Goal: Task Accomplishment & Management: Manage account settings

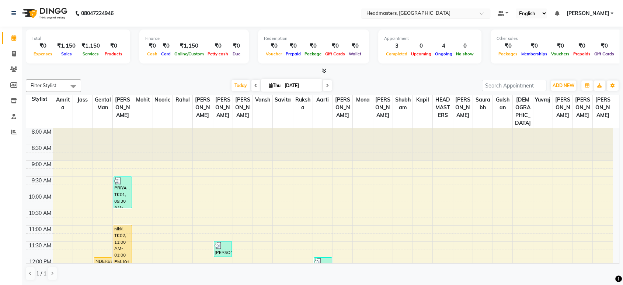
click at [410, 14] on input "text" at bounding box center [418, 13] width 107 height 7
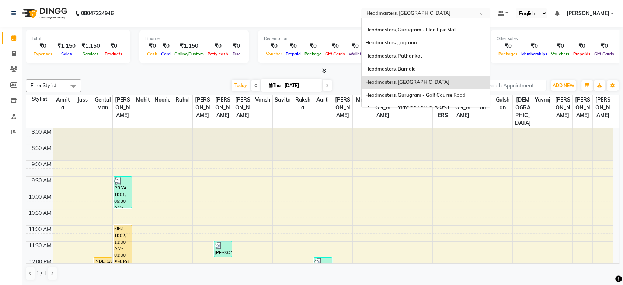
scroll to position [8, 0]
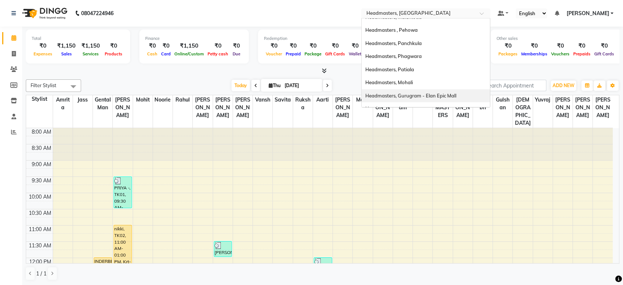
click at [446, 96] on span "Headmasters, Gurugram - Elan Epic Mall" at bounding box center [410, 96] width 91 height 6
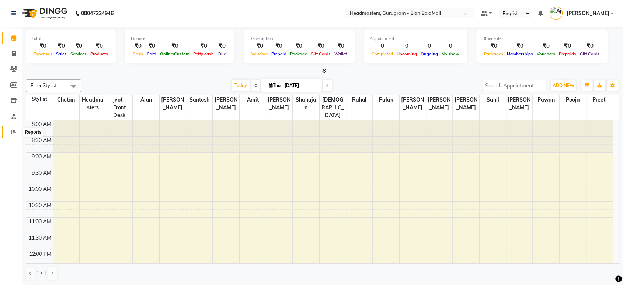
click at [11, 133] on icon at bounding box center [14, 132] width 6 height 6
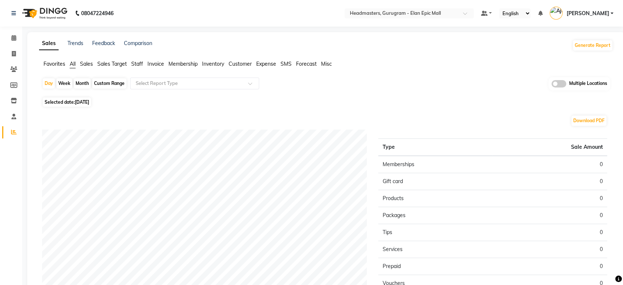
click at [139, 64] on span "Staff" at bounding box center [137, 63] width 12 height 7
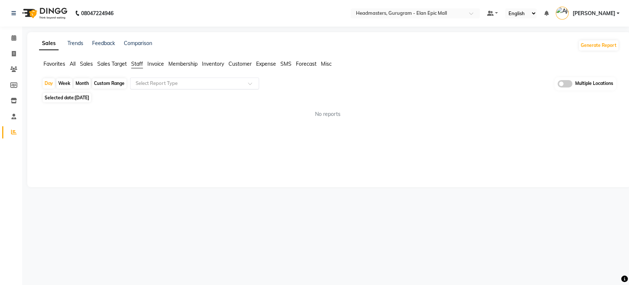
click at [153, 80] on input "text" at bounding box center [187, 83] width 106 height 7
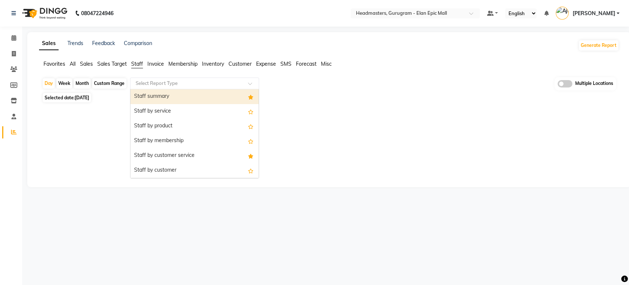
click at [154, 94] on div "Staff summary" at bounding box center [195, 96] width 128 height 15
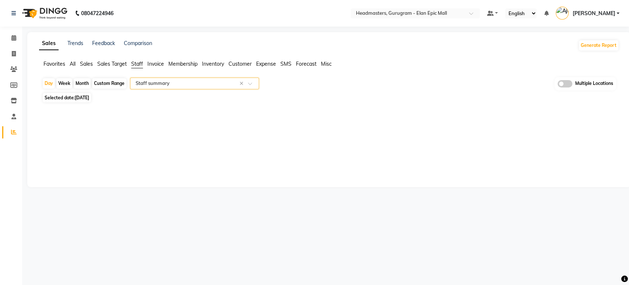
click at [89, 96] on span "[DATE]" at bounding box center [82, 98] width 14 height 6
select select "9"
select select "2025"
click at [69, 136] on div "Sales Trends Feedback Comparison Generate Report Favorites All Sales Sales Targ…" at bounding box center [329, 109] width 604 height 155
click at [85, 99] on span "[DATE]" at bounding box center [82, 98] width 14 height 6
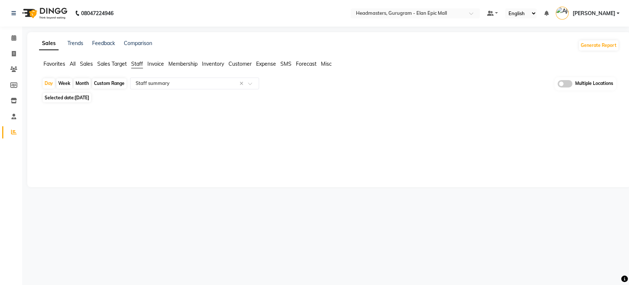
select select "9"
select select "2025"
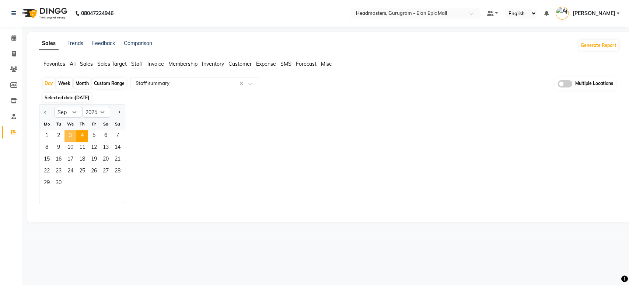
click at [68, 135] on span "3" at bounding box center [71, 136] width 12 height 12
select select "full_report"
select select "csv"
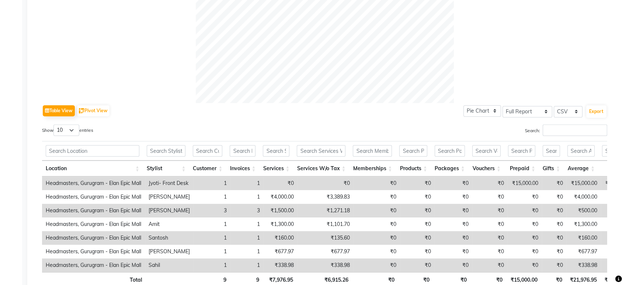
scroll to position [327, 0]
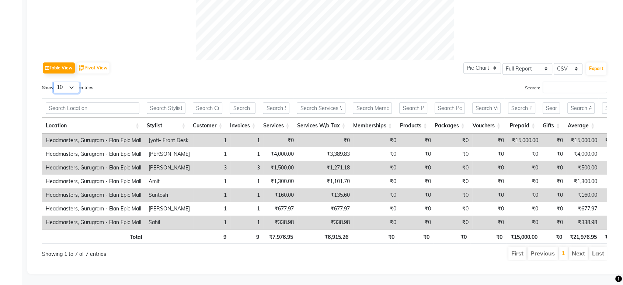
click at [65, 81] on select "10 25 50 100" at bounding box center [66, 86] width 26 height 11
select select "100"
click at [55, 81] on select "10 25 50 100" at bounding box center [66, 86] width 26 height 11
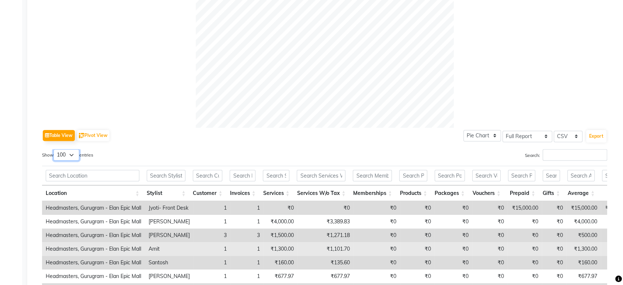
scroll to position [329, 0]
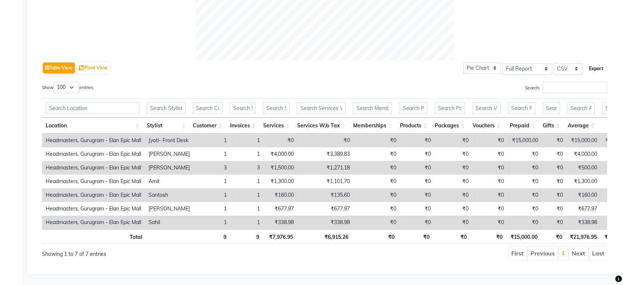
click at [597, 62] on button "Export" at bounding box center [596, 68] width 20 height 13
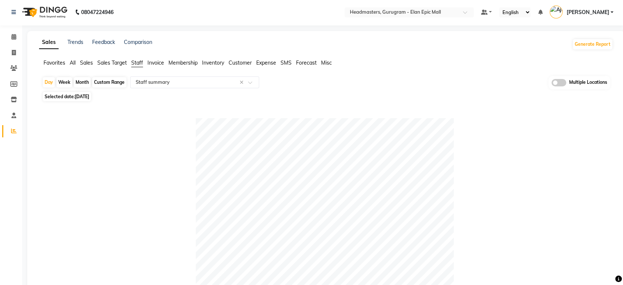
scroll to position [0, 0]
click at [177, 82] on input "text" at bounding box center [187, 83] width 106 height 7
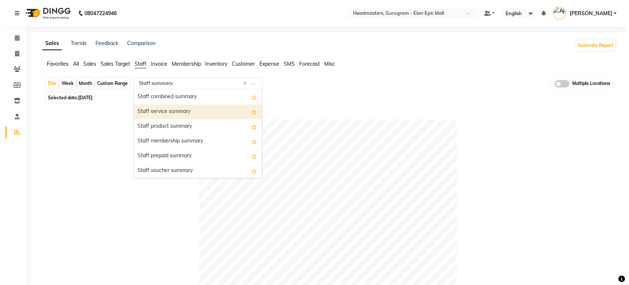
scroll to position [164, 0]
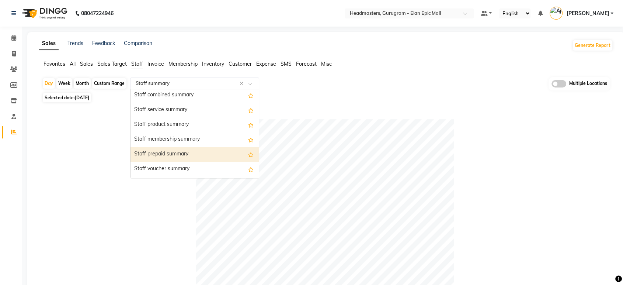
click at [188, 153] on div "Staff prepaid summary" at bounding box center [195, 154] width 128 height 15
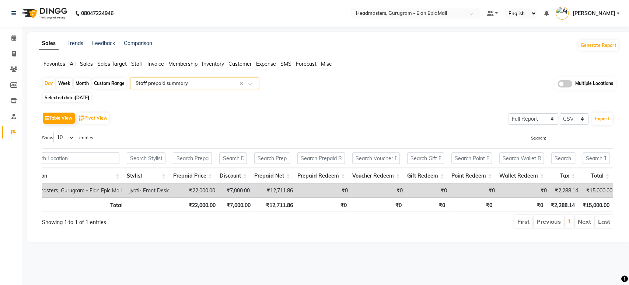
scroll to position [0, 0]
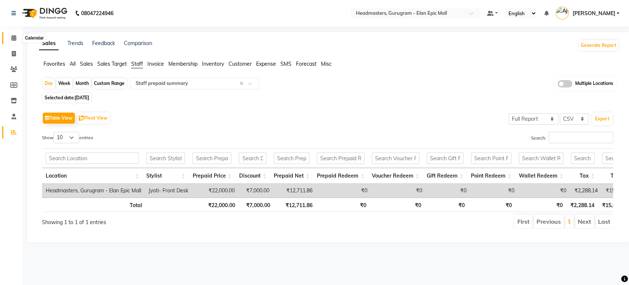
click at [11, 38] on span at bounding box center [13, 38] width 13 height 8
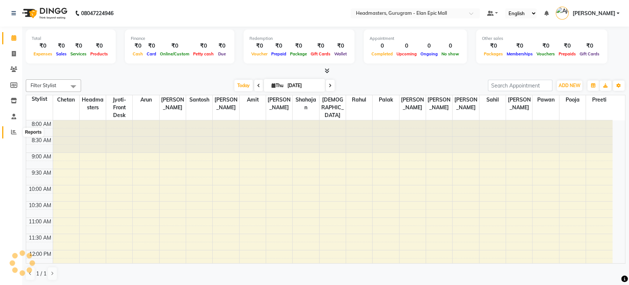
click at [14, 132] on icon at bounding box center [14, 132] width 6 height 6
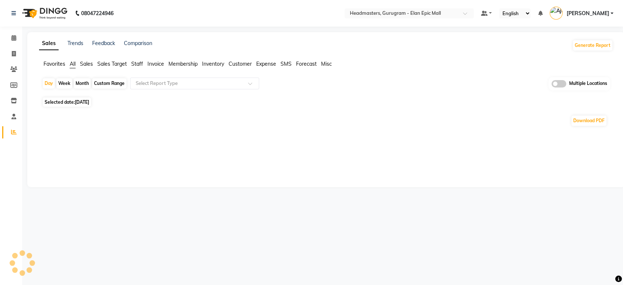
click at [48, 66] on span "Favorites" at bounding box center [55, 63] width 22 height 7
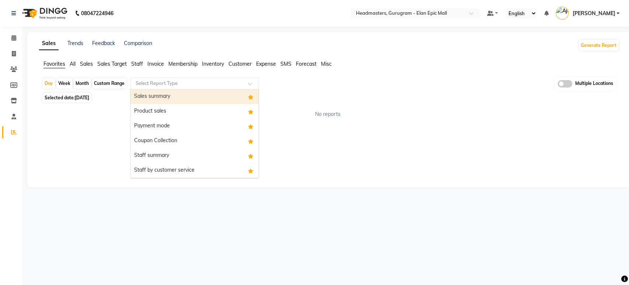
click at [150, 87] on div "Select Report Type" at bounding box center [194, 83] width 129 height 12
click at [127, 115] on div "No reports" at bounding box center [328, 114] width 572 height 8
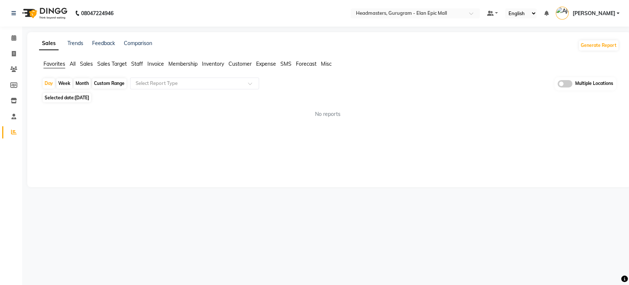
click at [406, 5] on nav "08047224946 Select Location × Headmasters, Gurugram - Elan Epic Mall Default Pa…" at bounding box center [314, 13] width 629 height 27
click at [407, 16] on input "text" at bounding box center [408, 13] width 107 height 7
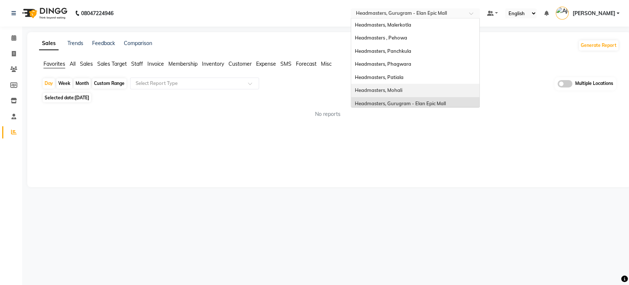
click at [403, 87] on span "Headmasters, Mohali" at bounding box center [379, 90] width 48 height 6
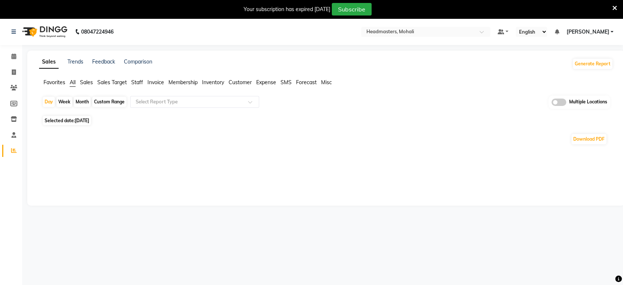
click at [612, 8] on div "Your subscription has expired [DATE] Subscribe" at bounding box center [308, 9] width 610 height 13
click at [614, 7] on icon at bounding box center [614, 8] width 5 height 7
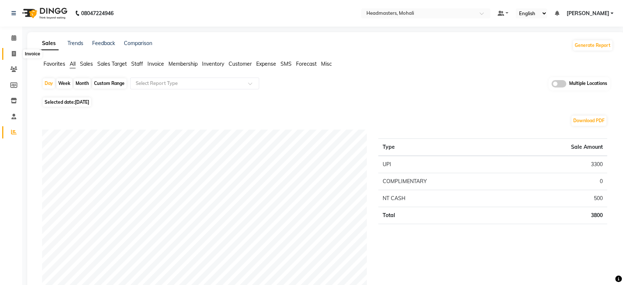
click at [12, 49] on link "Invoice" at bounding box center [11, 54] width 18 height 12
select select "service"
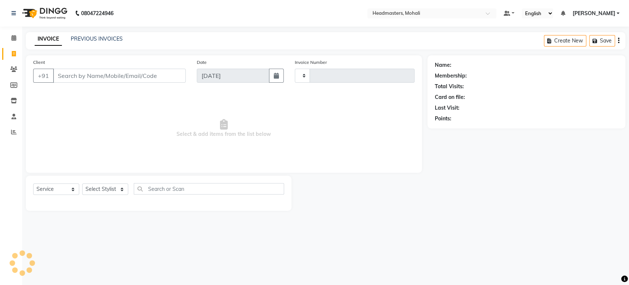
type input "8696"
select select "6604"
click at [100, 39] on link "PREVIOUS INVOICES" at bounding box center [97, 38] width 52 height 7
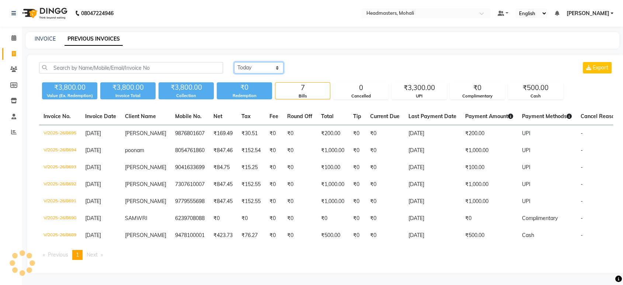
click at [263, 65] on select "Today Yesterday Custom Range" at bounding box center [258, 67] width 49 height 11
select select "yesterday"
click at [234, 62] on select "Today Yesterday Custom Range" at bounding box center [258, 67] width 49 height 11
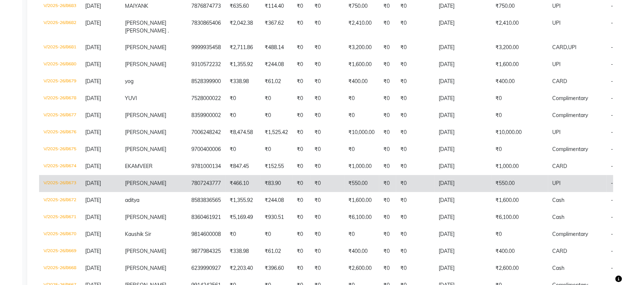
scroll to position [246, 0]
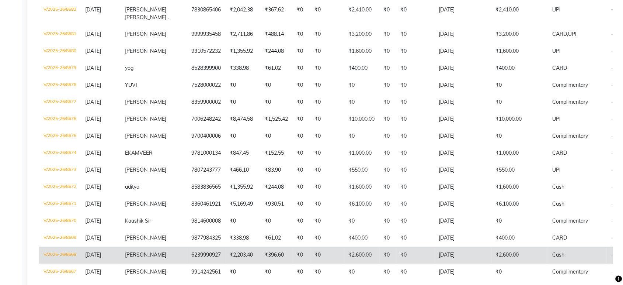
click at [69, 262] on td "V/2025-26/8668" at bounding box center [60, 254] width 42 height 17
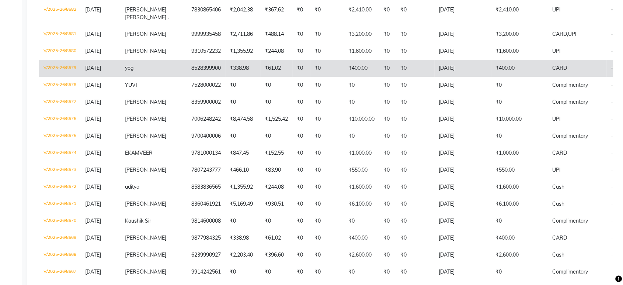
click at [66, 65] on td "V/2025-26/8679" at bounding box center [60, 68] width 42 height 17
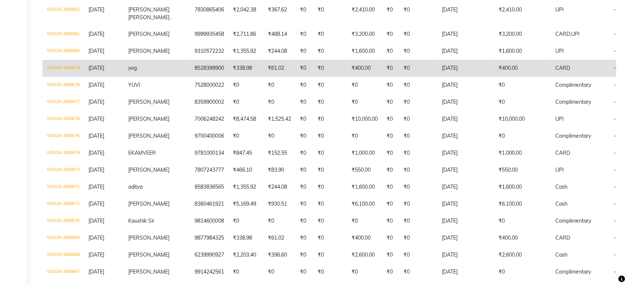
scroll to position [0, 0]
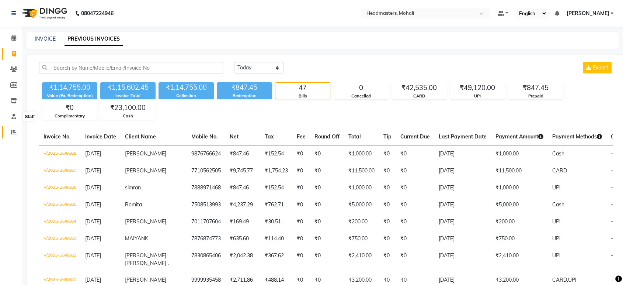
click at [11, 132] on icon at bounding box center [14, 132] width 6 height 6
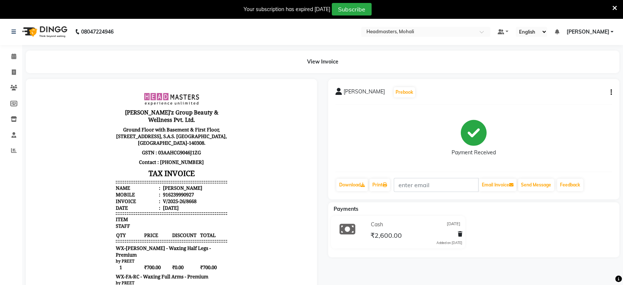
click at [608, 94] on button "button" at bounding box center [610, 92] width 4 height 8
click at [569, 105] on div "Edit Invoice" at bounding box center [574, 105] width 51 height 9
select select "service"
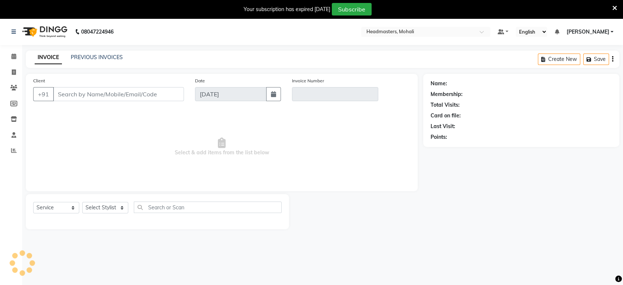
scroll to position [18, 0]
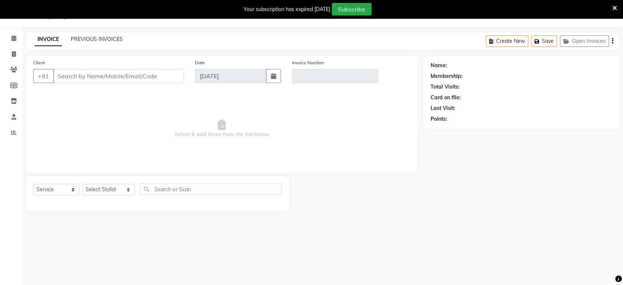
click at [612, 6] on icon at bounding box center [614, 8] width 5 height 7
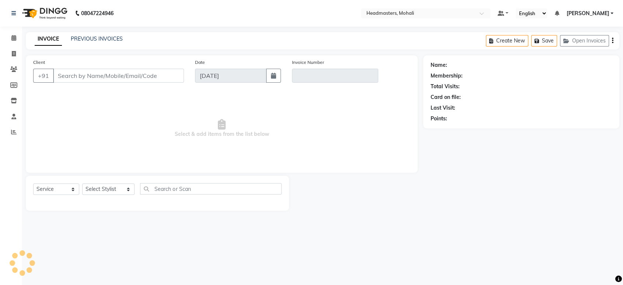
scroll to position [0, 0]
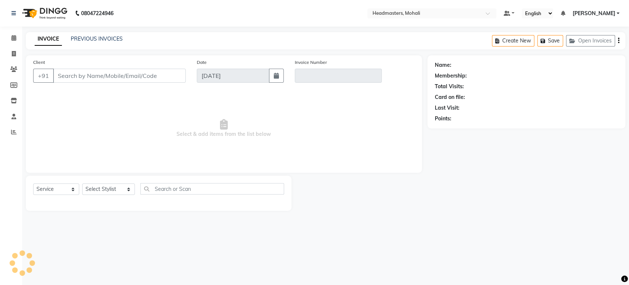
type input "6239990927"
type input "V/2025-26/8668"
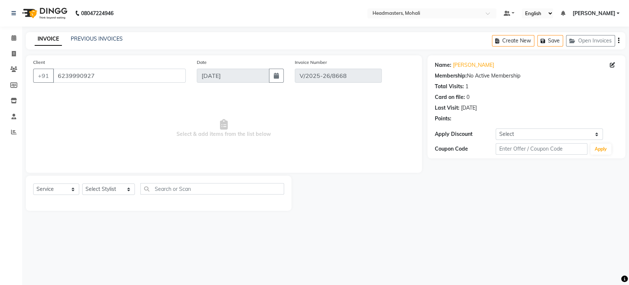
type input "[DATE]"
select select "select"
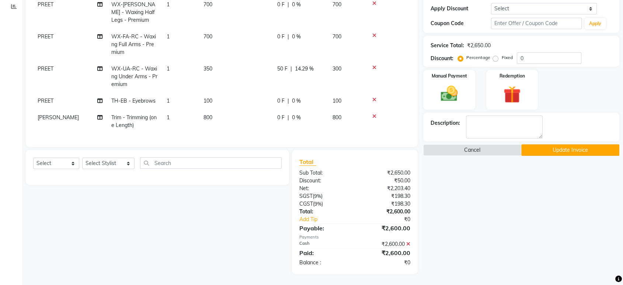
scroll to position [131, 0]
click at [409, 243] on icon at bounding box center [408, 243] width 4 height 5
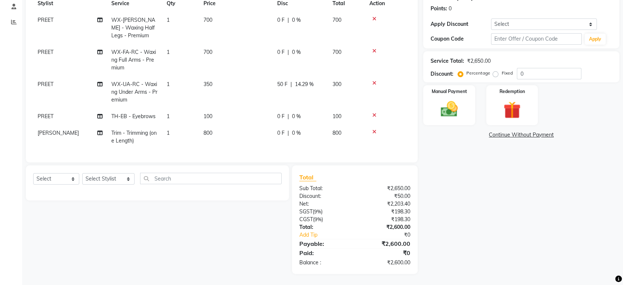
scroll to position [115, 0]
click at [454, 99] on img at bounding box center [449, 109] width 29 height 21
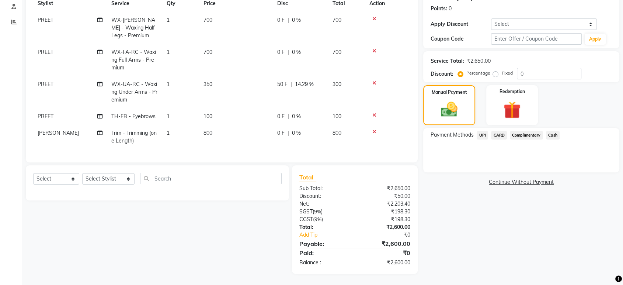
click at [482, 131] on span "UPI" at bounding box center [482, 135] width 11 height 8
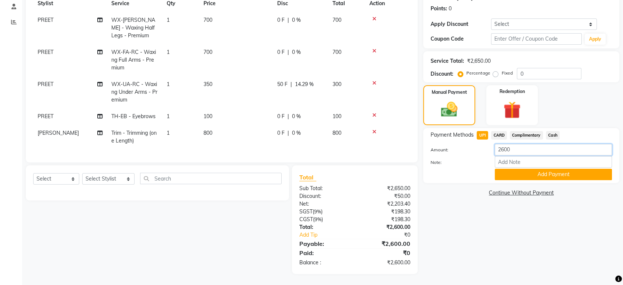
drag, startPoint x: 519, startPoint y: 143, endPoint x: 502, endPoint y: 144, distance: 16.6
click at [502, 144] on input "2600" at bounding box center [553, 149] width 117 height 11
type input "2"
type input "100"
click at [542, 171] on button "Add Payment" at bounding box center [553, 174] width 117 height 11
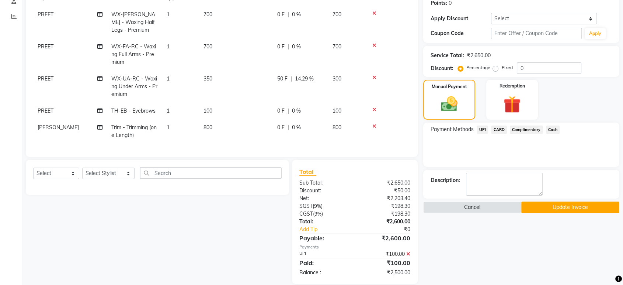
click at [557, 128] on span "Cash" at bounding box center [553, 129] width 14 height 8
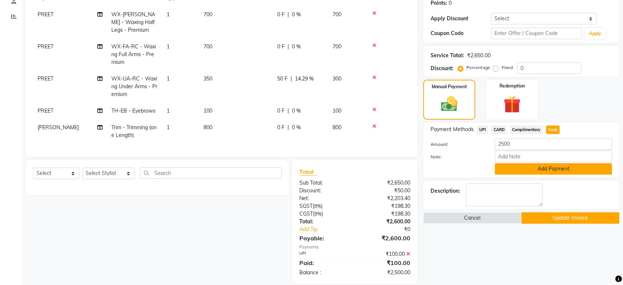
click at [556, 164] on button "Add Payment" at bounding box center [553, 168] width 117 height 11
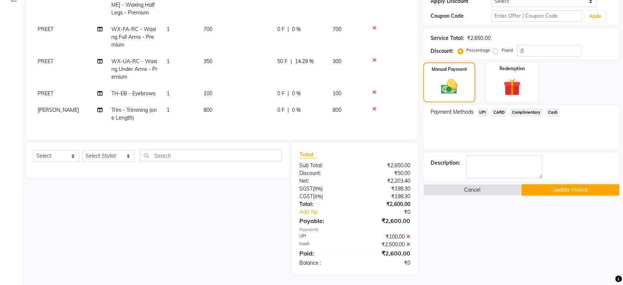
scroll to position [139, 0]
click at [570, 186] on button "Update Invoice" at bounding box center [570, 189] width 98 height 11
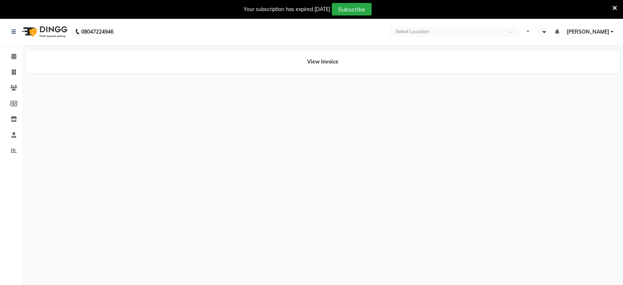
select select "en"
click at [614, 8] on icon at bounding box center [614, 8] width 5 height 7
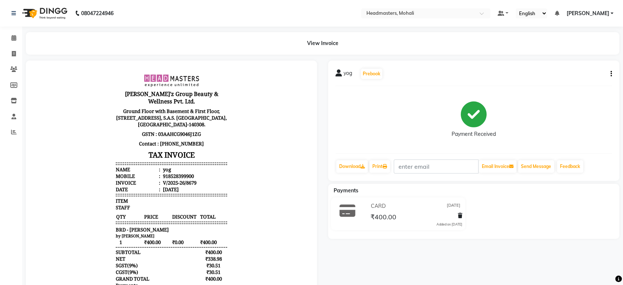
click at [609, 76] on button "button" at bounding box center [610, 74] width 4 height 8
click at [570, 88] on div "Edit Invoice" at bounding box center [574, 87] width 51 height 9
select select "service"
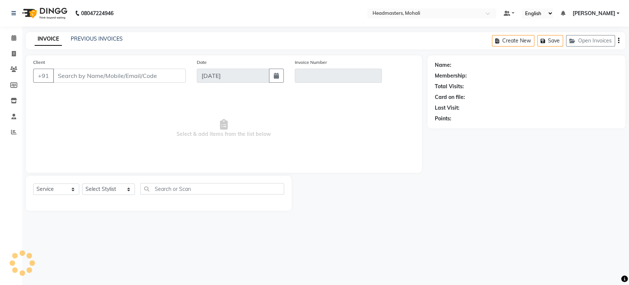
type input "8528399900"
type input "V/2025-26/8679"
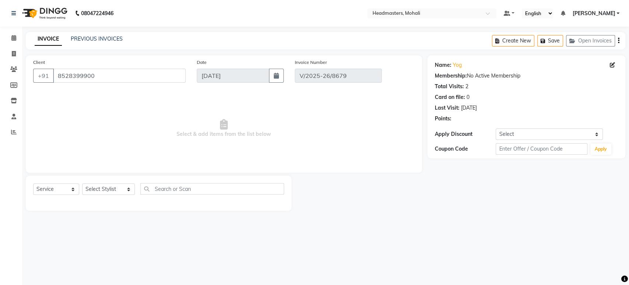
type input "[DATE]"
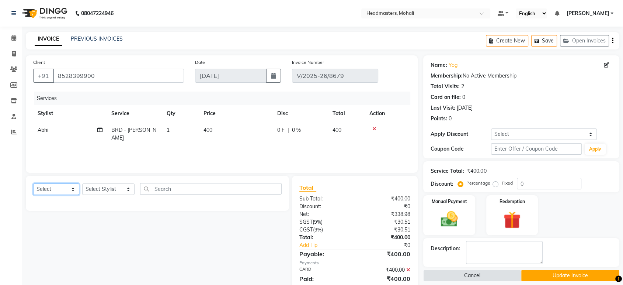
click at [53, 189] on select "Select Service Product Membership Package Voucher Prepaid Gift Card" at bounding box center [56, 188] width 46 height 11
select select "service"
click at [33, 183] on select "Select Service Product Membership Package Voucher Prepaid Gift Card" at bounding box center [56, 188] width 46 height 11
click at [101, 194] on select "Select Stylist AARIF Aarif Ansari Abhi Ali ANJANA ANJU Arshdeep Aryan Asad Azam…" at bounding box center [108, 188] width 52 height 11
select select "88860"
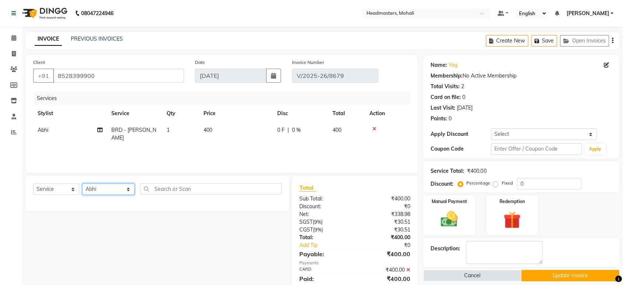
click at [82, 183] on select "Select Stylist AARIF Aarif Ansari Abhi Ali ANJANA ANJU Arshdeep Aryan Asad Azam…" at bounding box center [108, 188] width 52 height 11
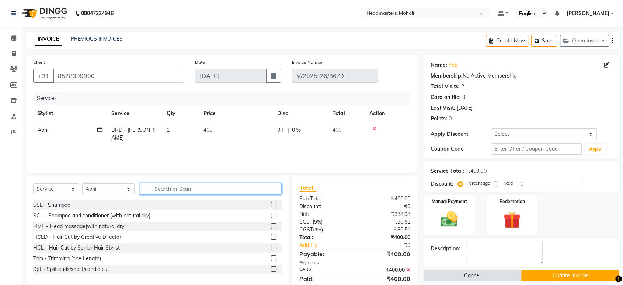
click at [166, 188] on input "text" at bounding box center [210, 188] width 141 height 11
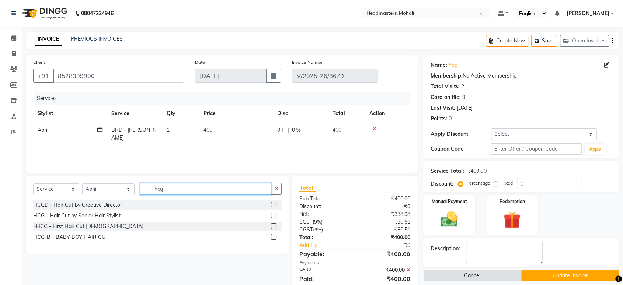
type input "hcg"
click at [277, 215] on div at bounding box center [276, 215] width 11 height 9
click at [274, 215] on label at bounding box center [274, 215] width 6 height 6
click at [274, 215] on input "checkbox" at bounding box center [273, 215] width 5 height 5
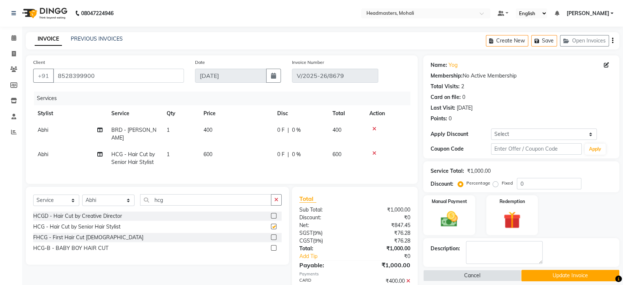
checkbox input "false"
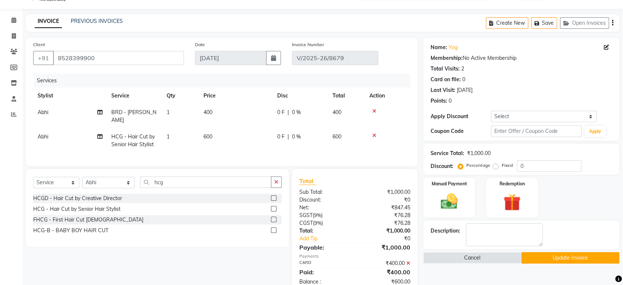
scroll to position [35, 0]
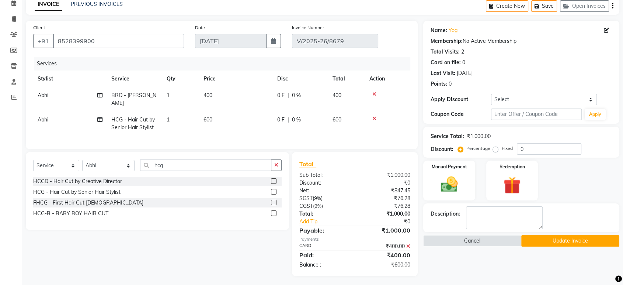
click at [406, 244] on icon at bounding box center [408, 245] width 4 height 5
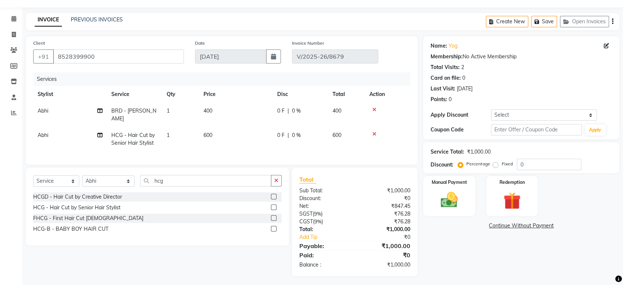
click at [206, 112] on span "400" at bounding box center [208, 110] width 9 height 7
select select "88860"
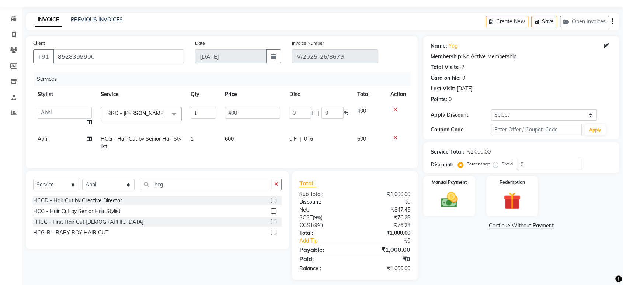
scroll to position [31, 0]
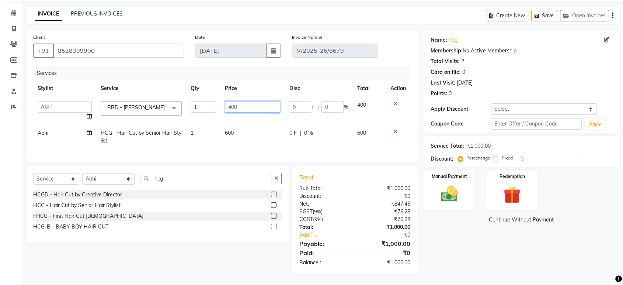
click at [237, 104] on input "400" at bounding box center [253, 106] width 56 height 11
click at [242, 126] on td "600" at bounding box center [253, 137] width 65 height 24
select select "88860"
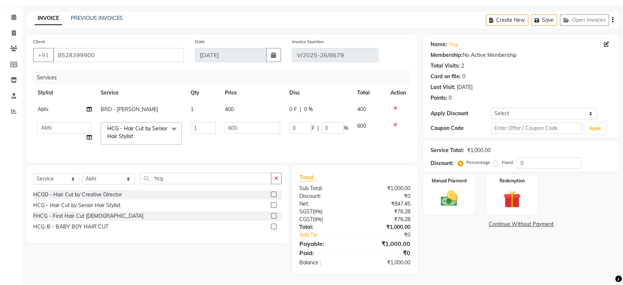
scroll to position [26, 0]
click at [241, 123] on input "600" at bounding box center [253, 127] width 56 height 11
type input "6"
type input "800"
click at [241, 138] on td "800" at bounding box center [253, 133] width 65 height 31
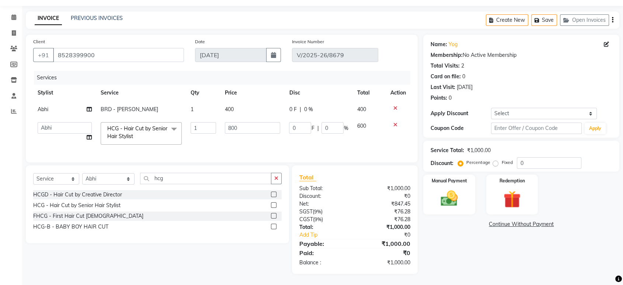
select select "88860"
click at [455, 188] on img at bounding box center [449, 198] width 29 height 21
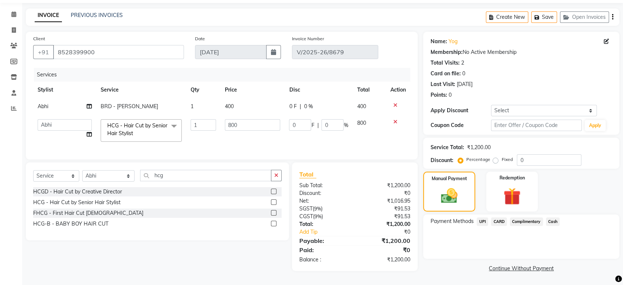
click at [485, 219] on span "UPI" at bounding box center [482, 221] width 11 height 8
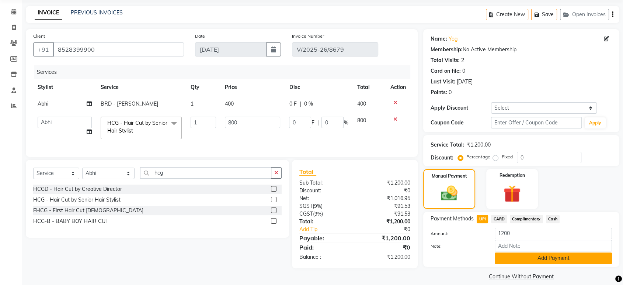
click at [540, 260] on button "Add Payment" at bounding box center [553, 257] width 117 height 11
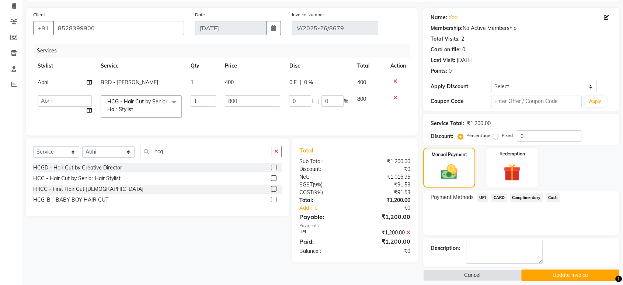
scroll to position [54, 0]
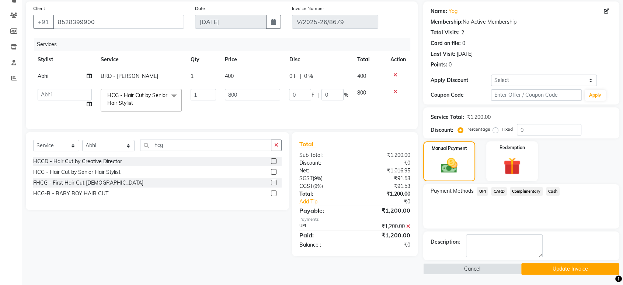
click at [584, 265] on button "Update Invoice" at bounding box center [570, 268] width 98 height 11
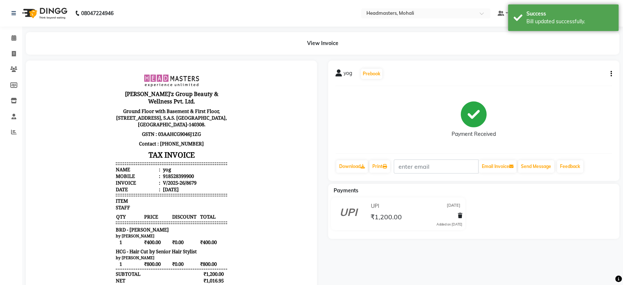
click at [611, 74] on icon "button" at bounding box center [611, 74] width 1 height 0
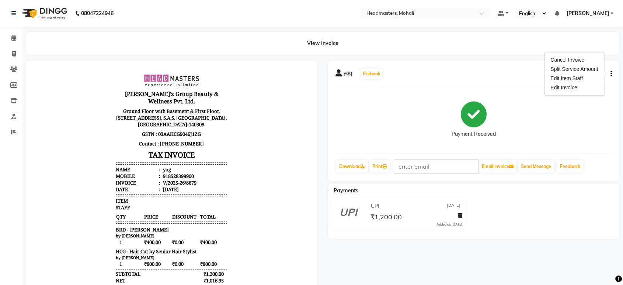
click at [486, 86] on div "yog Prebook Payment Received Download Print Email Invoice Send Message Feedback" at bounding box center [473, 120] width 291 height 120
drag, startPoint x: 16, startPoint y: 40, endPoint x: 112, endPoint y: 2, distance: 103.3
click at [16, 39] on icon at bounding box center [13, 38] width 5 height 6
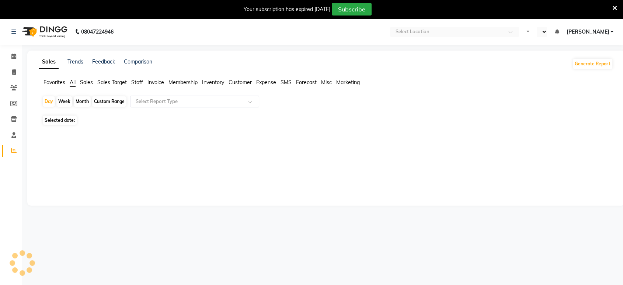
select select "en"
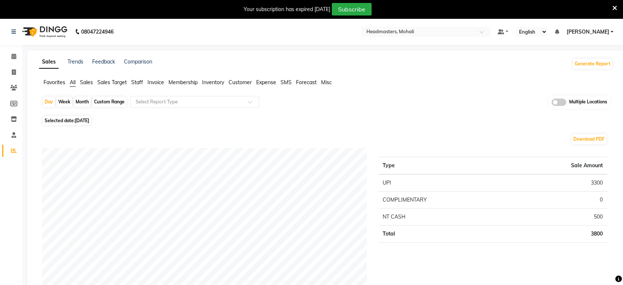
drag, startPoint x: 50, startPoint y: 83, endPoint x: 122, endPoint y: 100, distance: 73.8
click at [51, 83] on span "Favorites" at bounding box center [55, 82] width 22 height 7
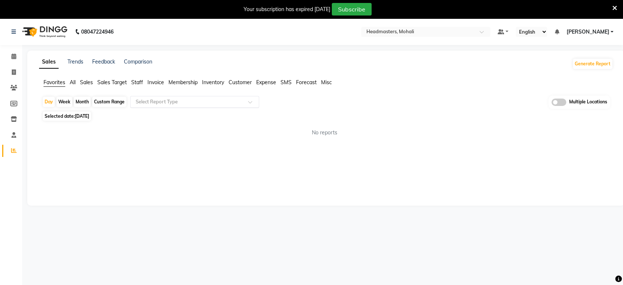
click at [147, 96] on div "Select Report Type" at bounding box center [194, 102] width 129 height 12
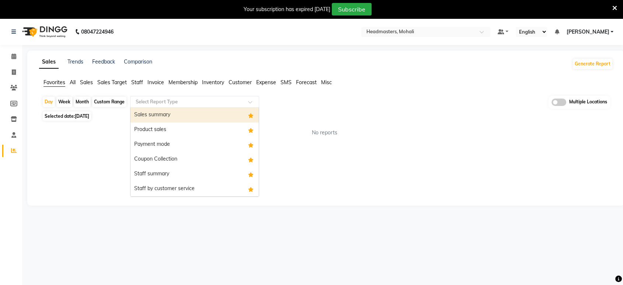
click at [148, 114] on div "Sales summary" at bounding box center [195, 115] width 128 height 15
select select "full_report"
select select "csv"
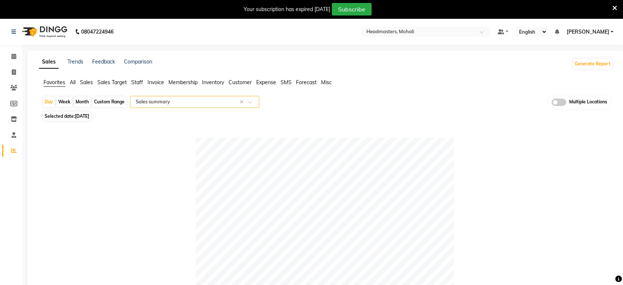
click at [88, 119] on span "Selected date: [DATE]" at bounding box center [67, 115] width 48 height 9
select select "9"
select select "2025"
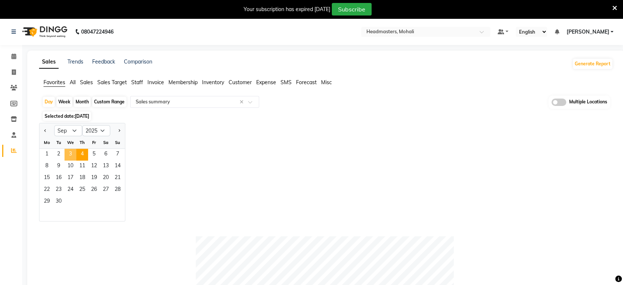
click at [73, 155] on span "3" at bounding box center [71, 155] width 12 height 12
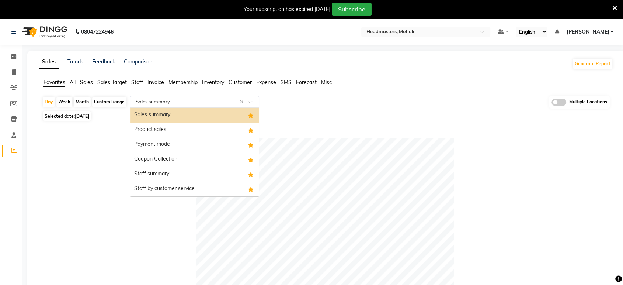
click at [197, 105] on div "Select Report Type × Sales summary ×" at bounding box center [194, 102] width 129 height 12
click at [155, 145] on div "Payment mode" at bounding box center [195, 144] width 128 height 15
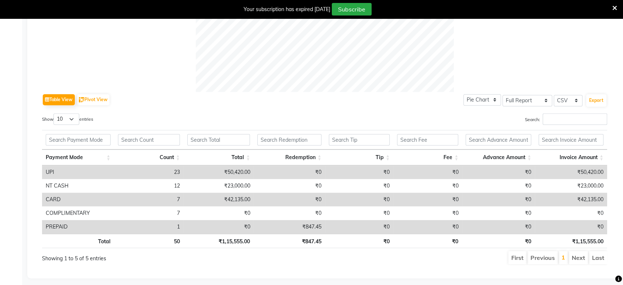
scroll to position [314, 0]
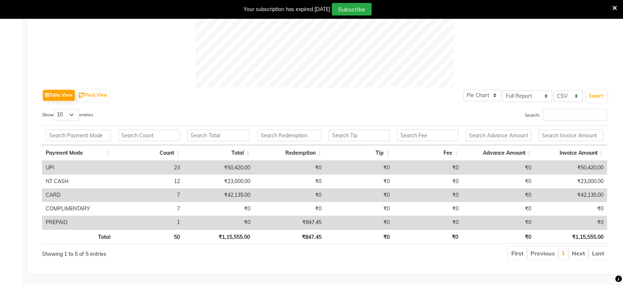
click at [615, 8] on icon at bounding box center [614, 8] width 5 height 7
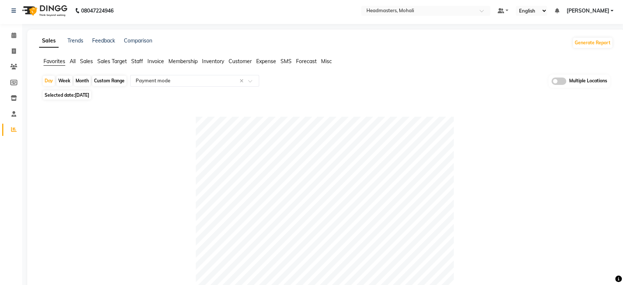
scroll to position [0, 0]
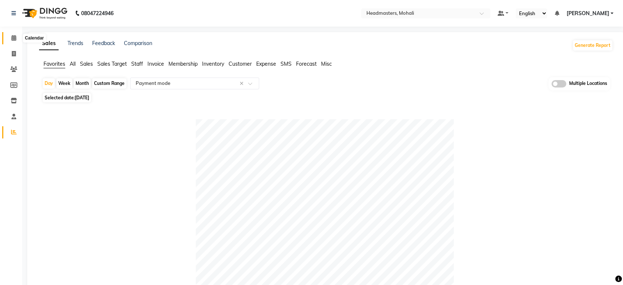
click at [14, 38] on icon at bounding box center [13, 38] width 5 height 6
